Goal: Task Accomplishment & Management: Use online tool/utility

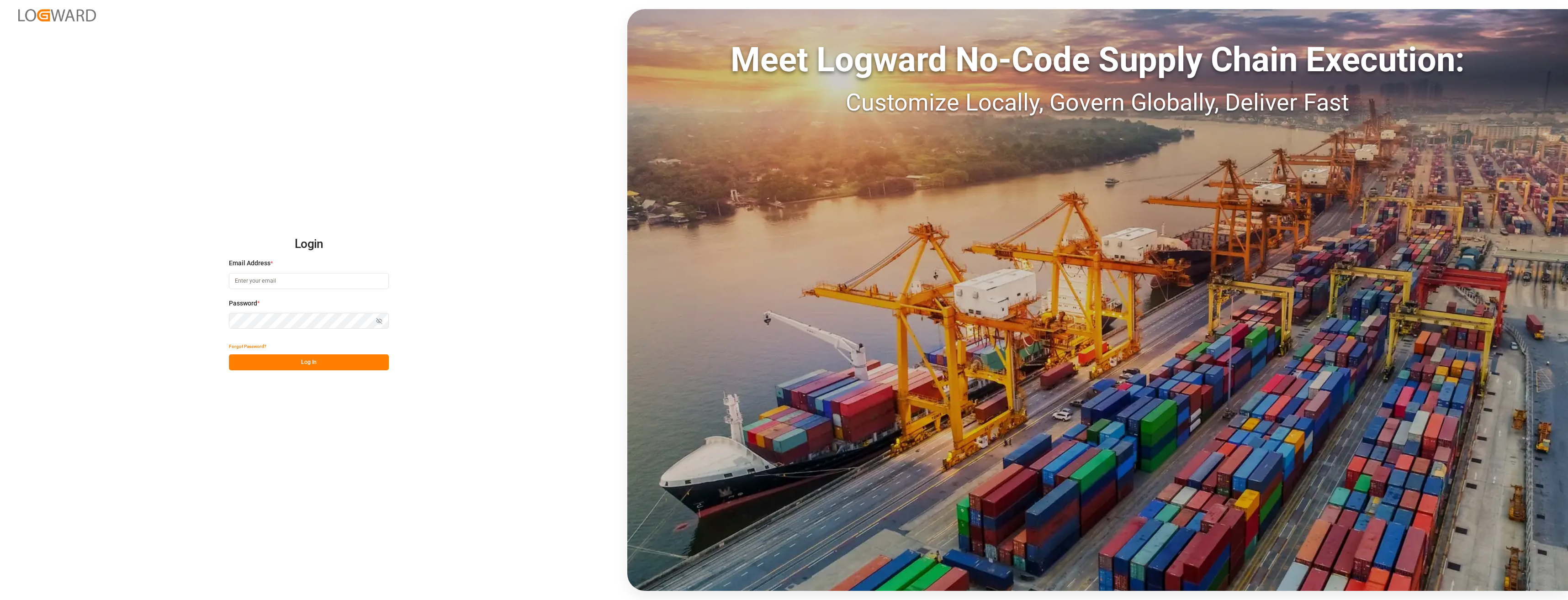
type input "[EMAIL_ADDRESS][PERSON_NAME][DOMAIN_NAME]"
click at [312, 366] on button "Log In" at bounding box center [308, 362] width 160 height 16
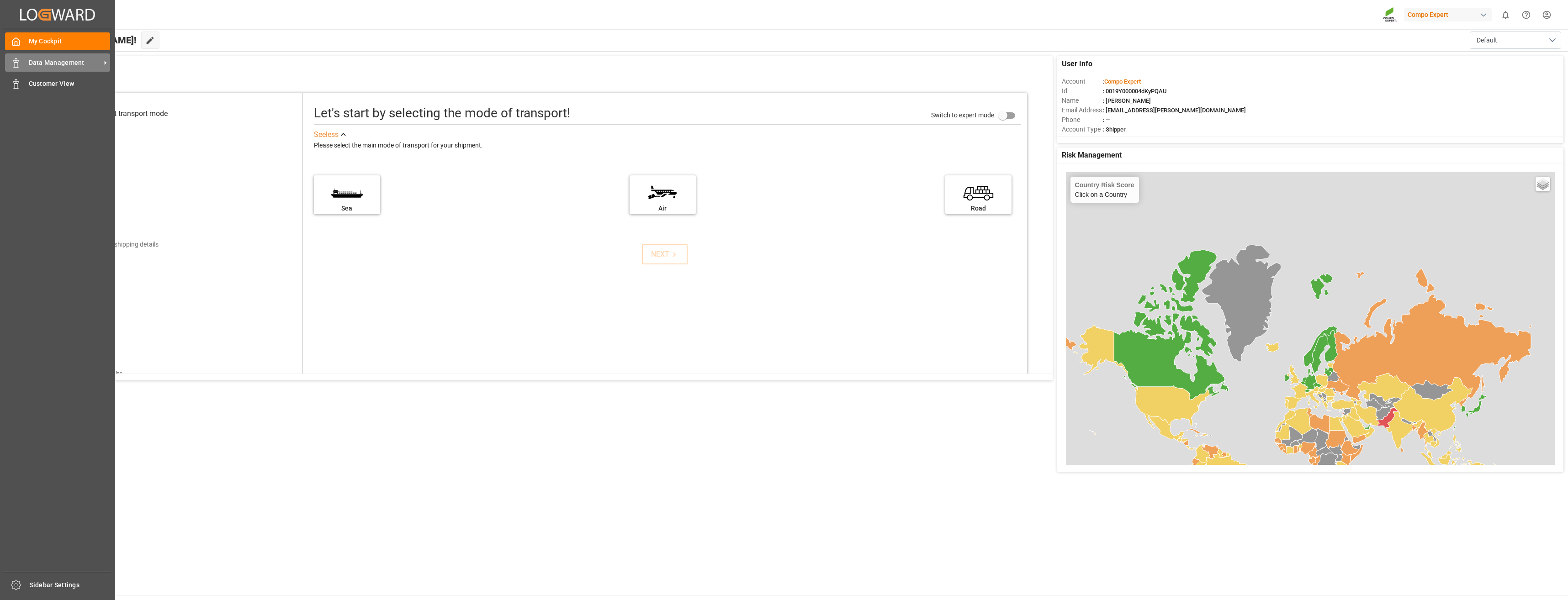
click at [35, 65] on span "Data Management" at bounding box center [65, 63] width 72 height 9
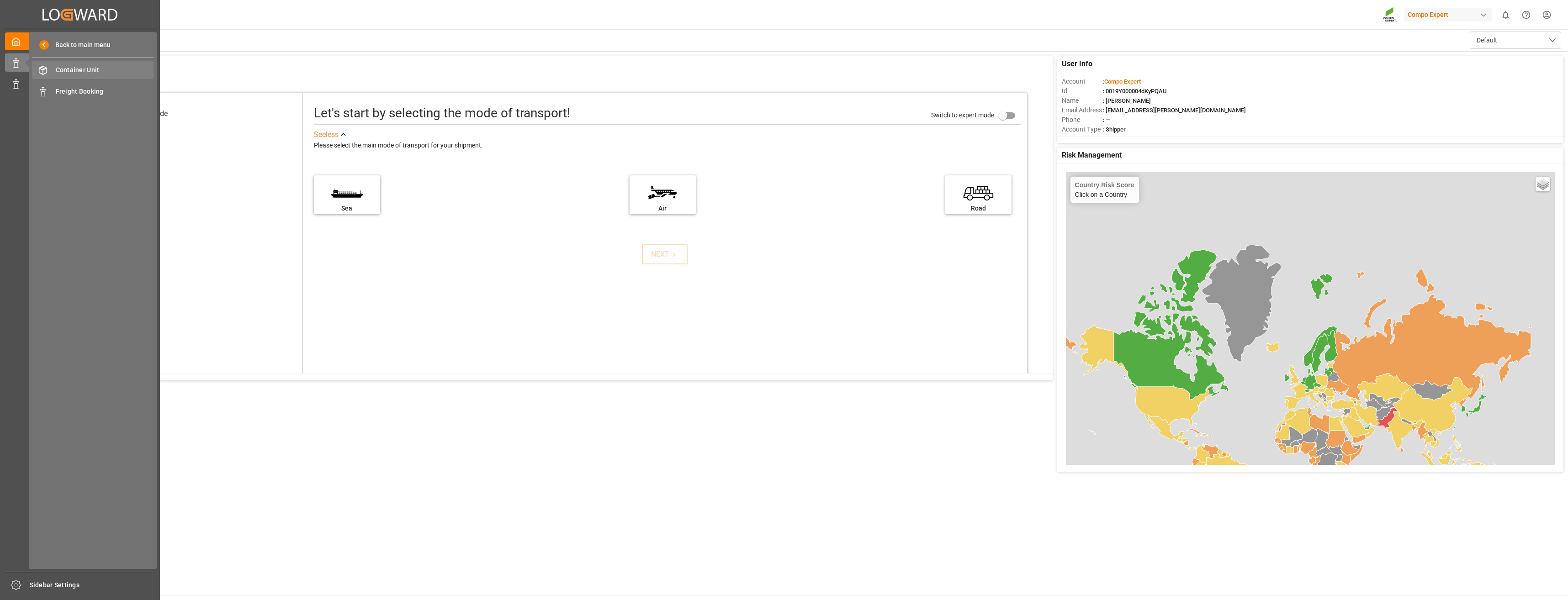
click at [95, 77] on div "Container Unit Container Unit" at bounding box center [93, 69] width 122 height 18
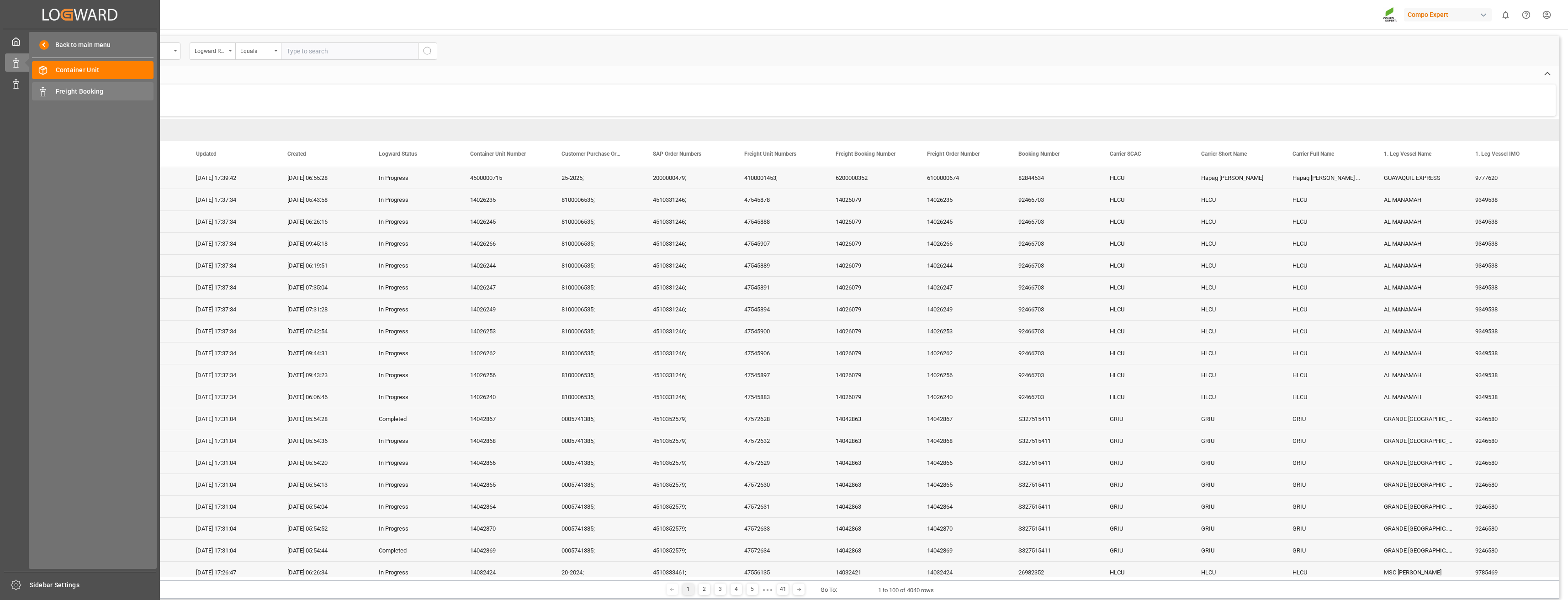
click at [96, 91] on span "Freight Booking" at bounding box center [104, 91] width 98 height 9
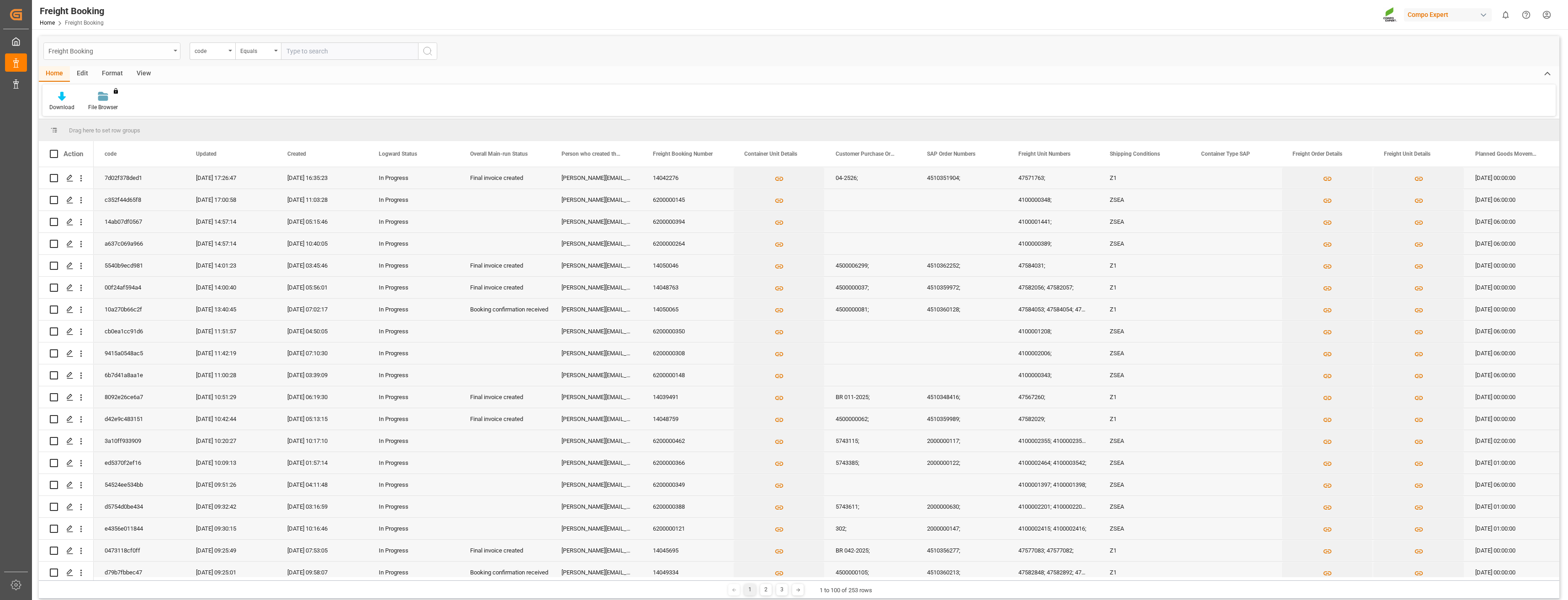
click at [163, 44] on div "Freight Booking" at bounding box center [109, 50] width 122 height 11
click at [237, 81] on div "Home Edit Format View" at bounding box center [799, 74] width 1521 height 16
click at [109, 100] on div "You don't have permission for this feature. Contact admin." at bounding box center [103, 102] width 43 height 20
click at [124, 74] on div "Format" at bounding box center [113, 74] width 35 height 16
click at [139, 74] on div "View" at bounding box center [144, 74] width 28 height 16
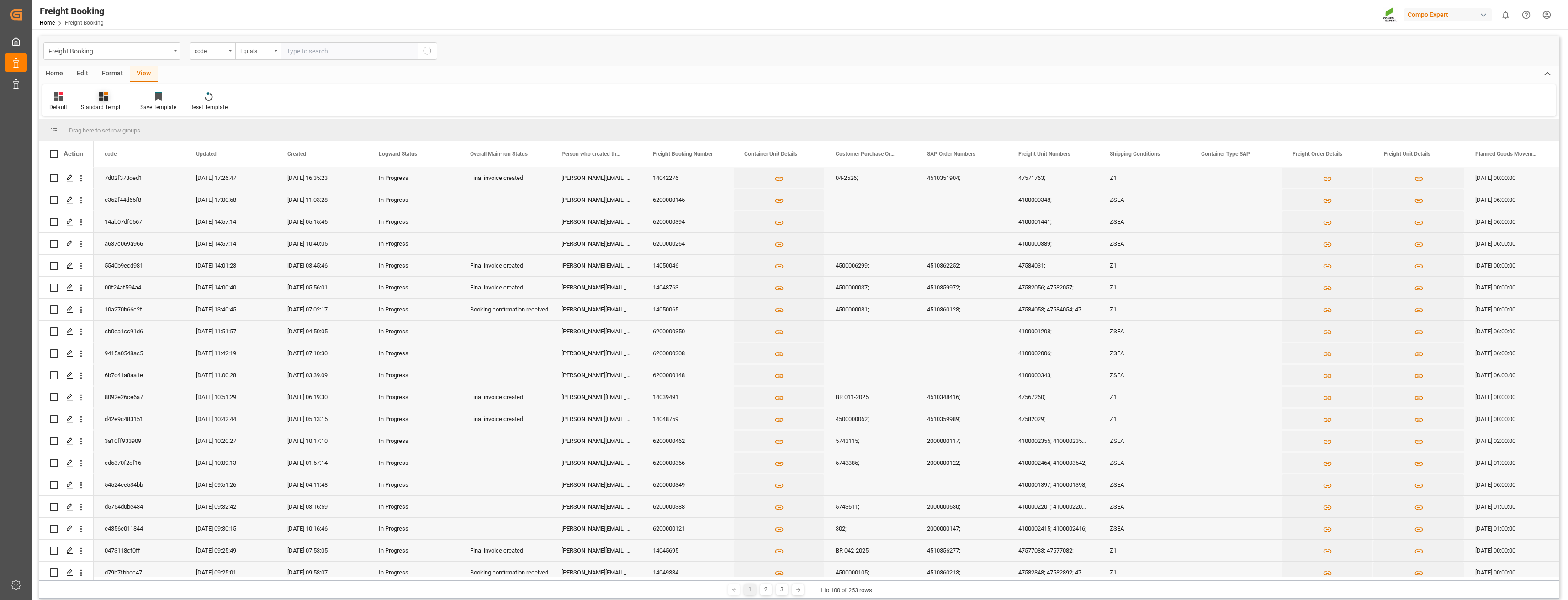
click at [110, 100] on div at bounding box center [103, 96] width 45 height 9
click at [127, 131] on div "Overview Countries" at bounding box center [128, 129] width 80 height 9
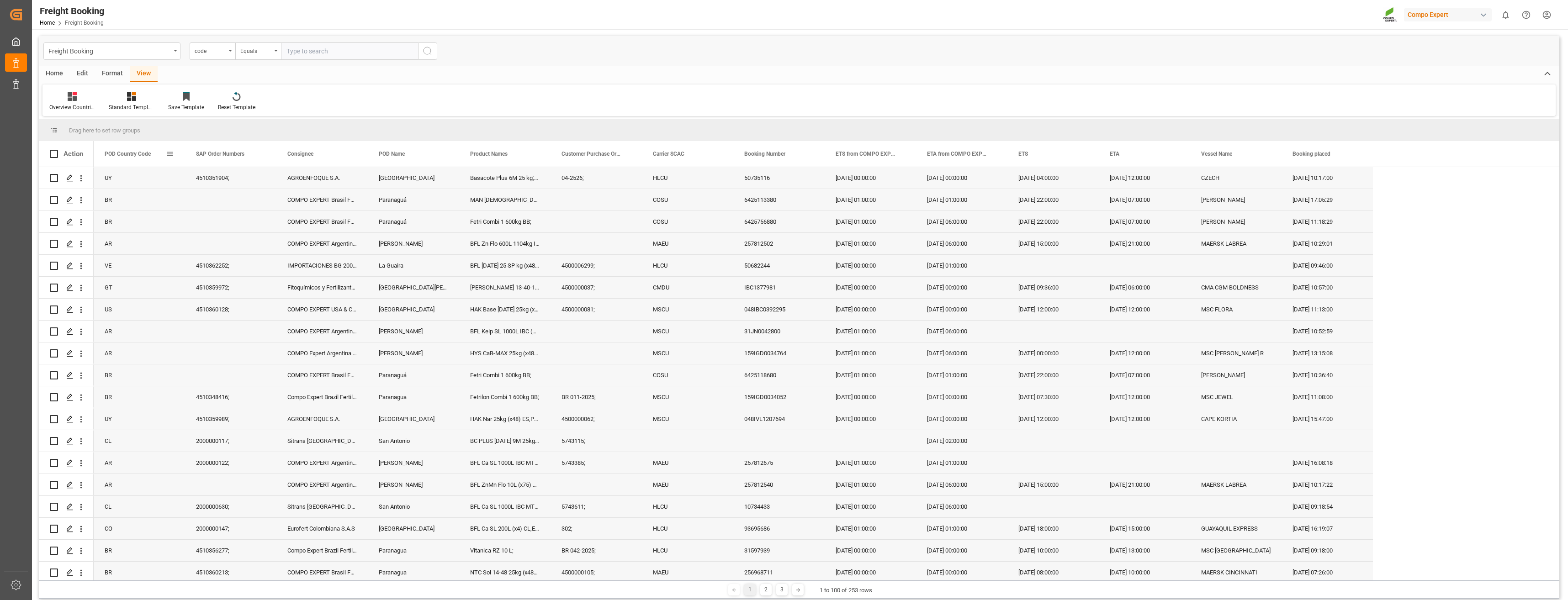
click at [120, 151] on span "POD Country Code" at bounding box center [127, 153] width 46 height 6
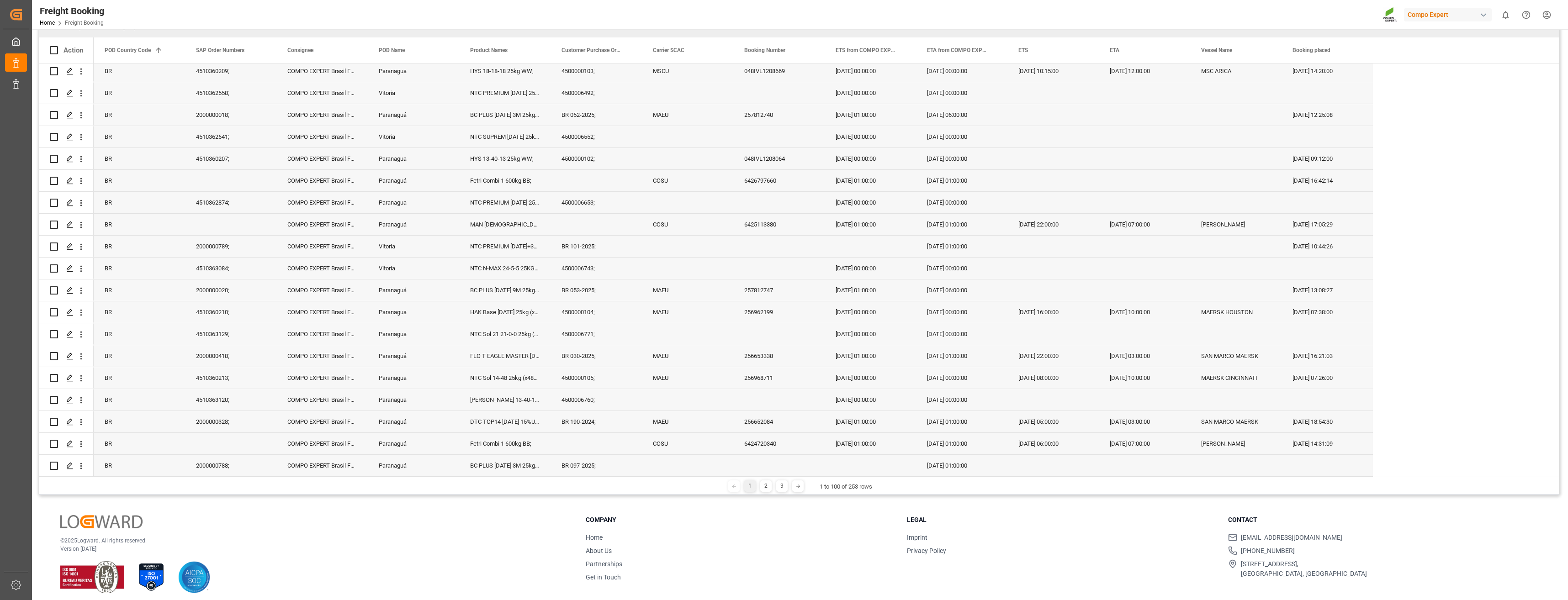
scroll to position [135, 0]
click at [172, 43] on span at bounding box center [170, 44] width 8 height 8
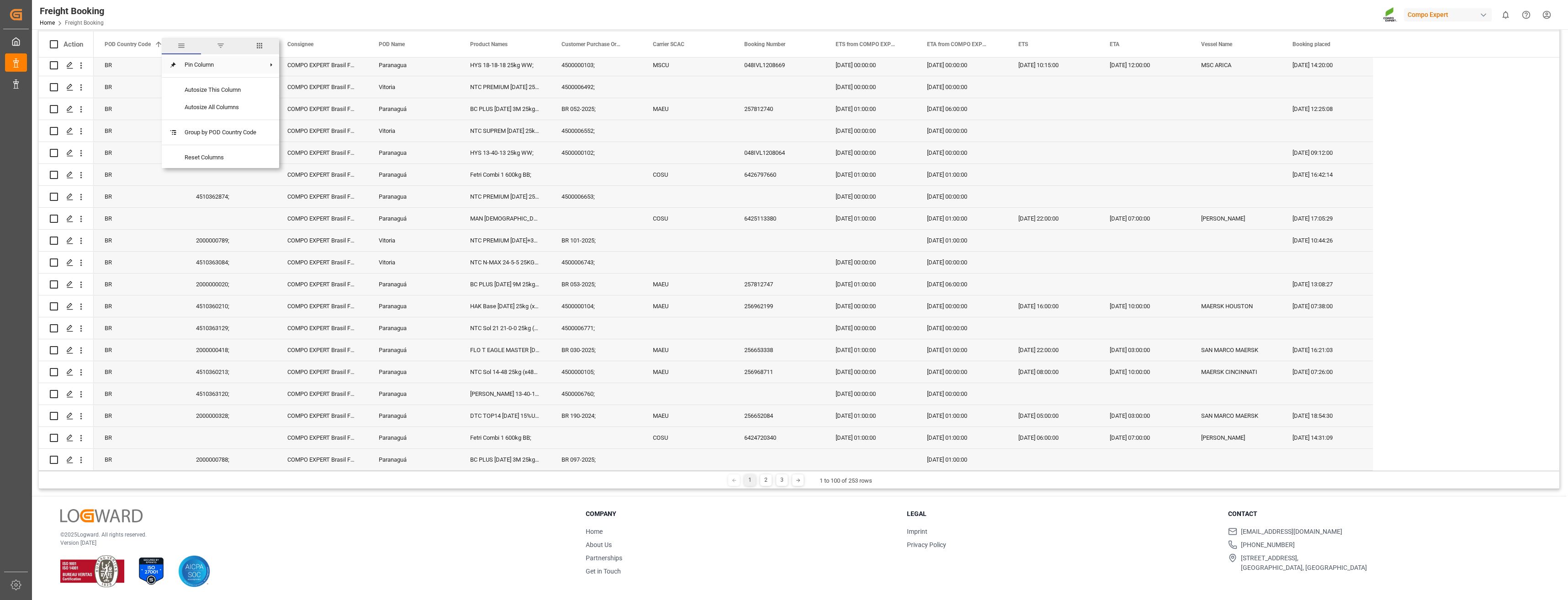
click at [235, 67] on span "Pin Column" at bounding box center [221, 65] width 87 height 18
